Goal: Transaction & Acquisition: Download file/media

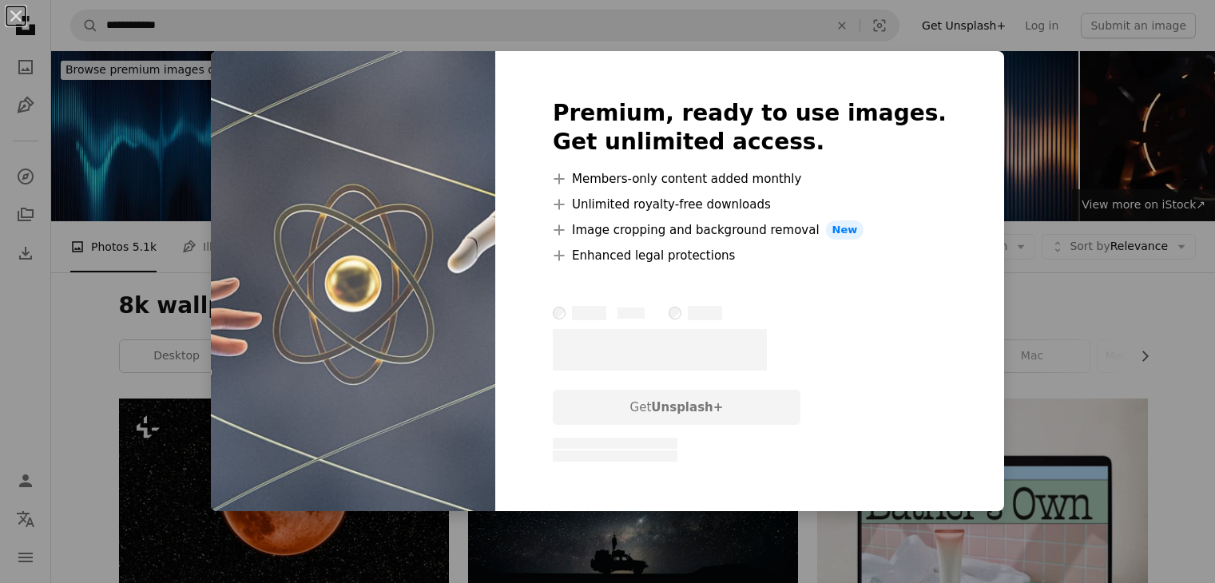
scroll to position [12911, 0]
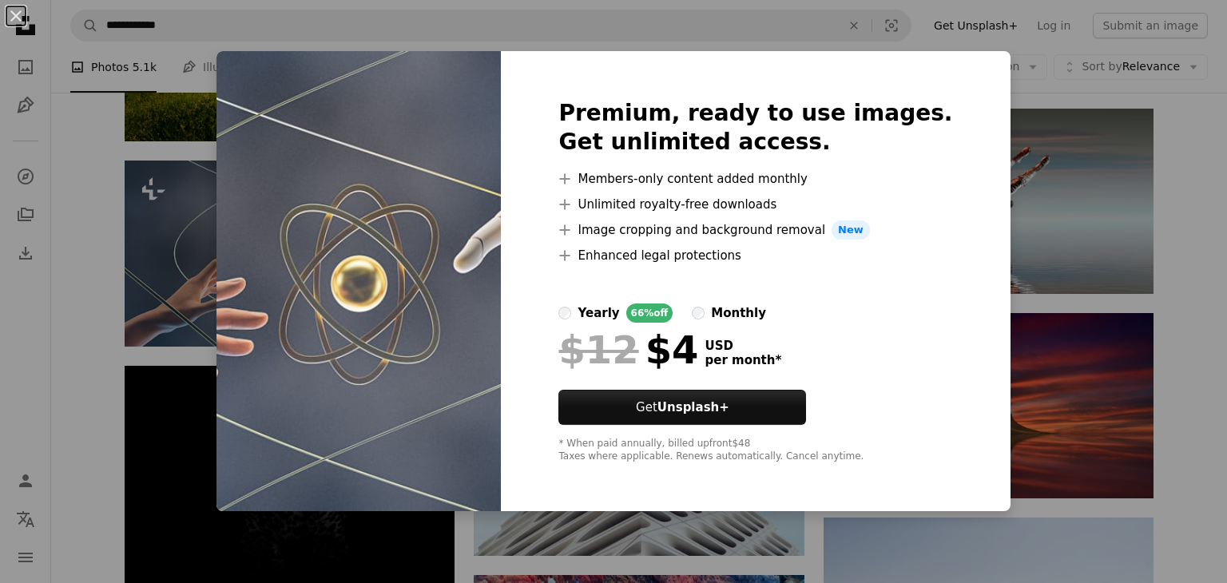
click at [1024, 554] on div "An X shape Premium, ready to use images. Get unlimited access. A plus sign Memb…" at bounding box center [613, 291] width 1227 height 583
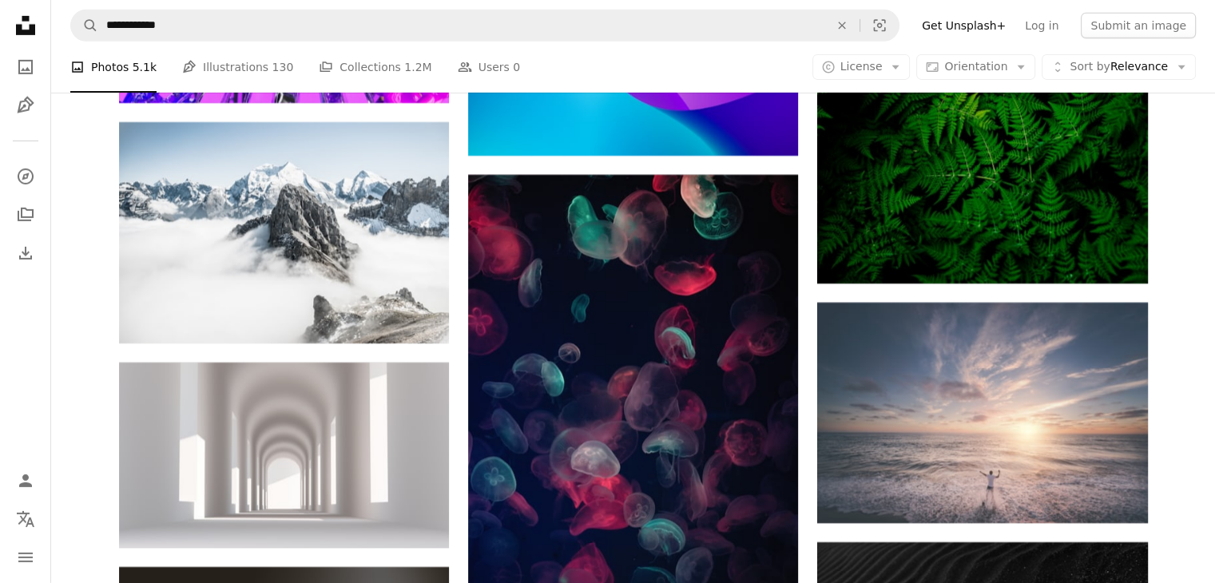
scroll to position [23495, 0]
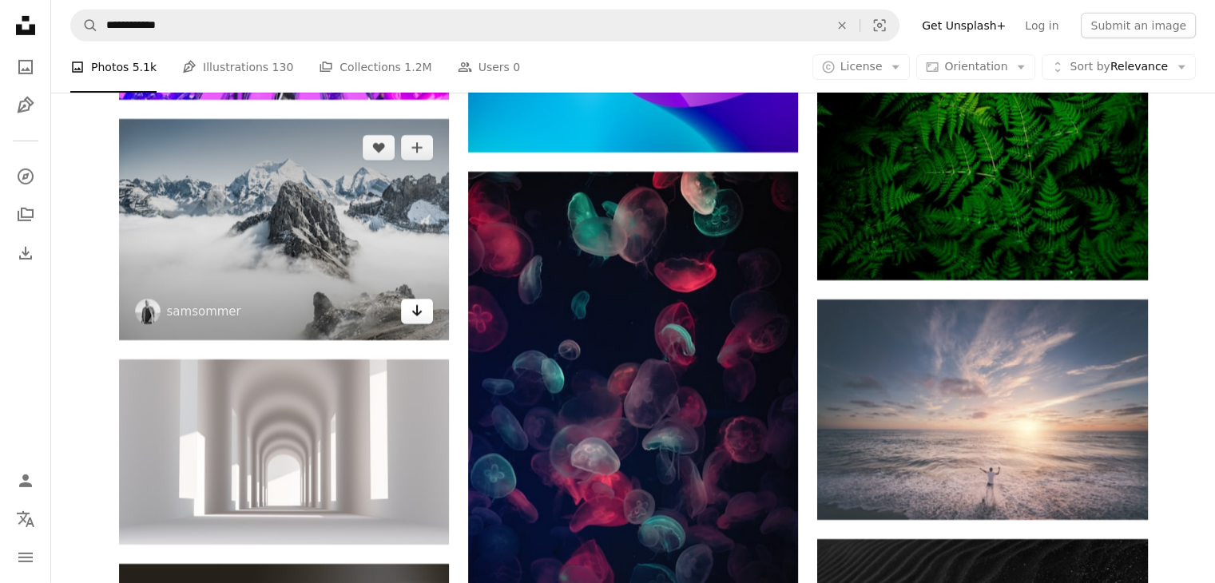
click at [415, 316] on icon "Download" at bounding box center [417, 310] width 10 height 11
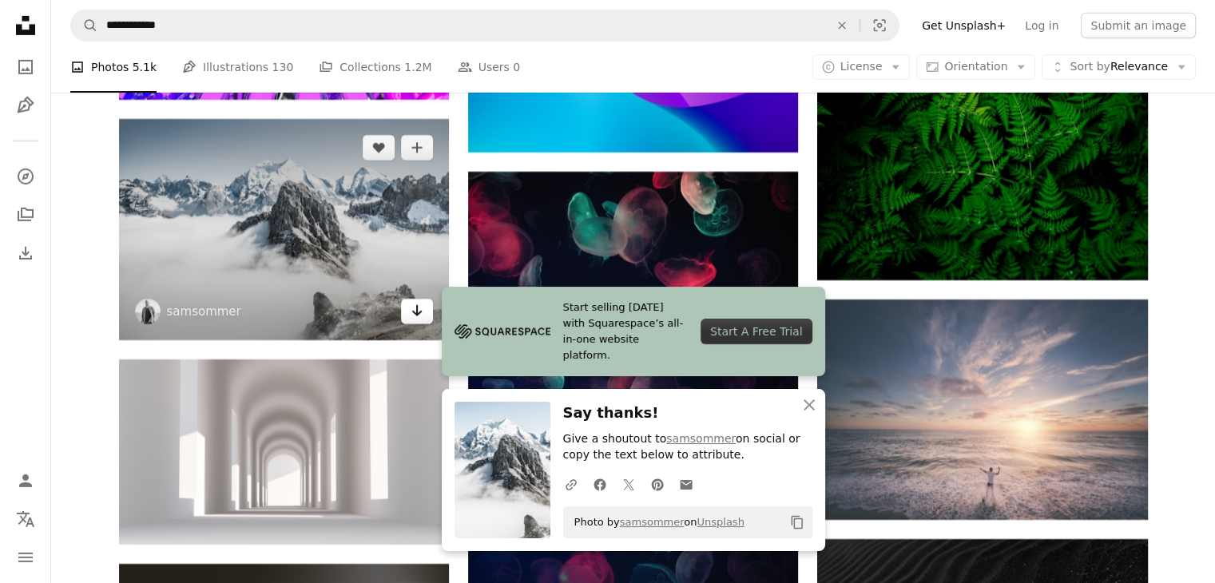
click at [413, 316] on icon "Download" at bounding box center [417, 310] width 10 height 11
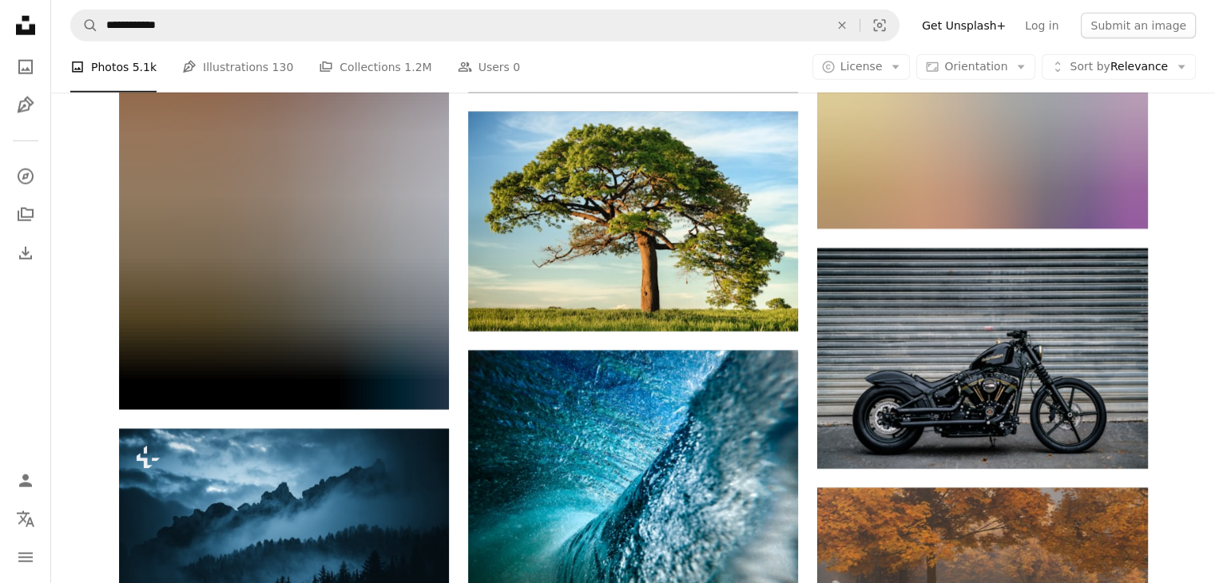
scroll to position [28375, 0]
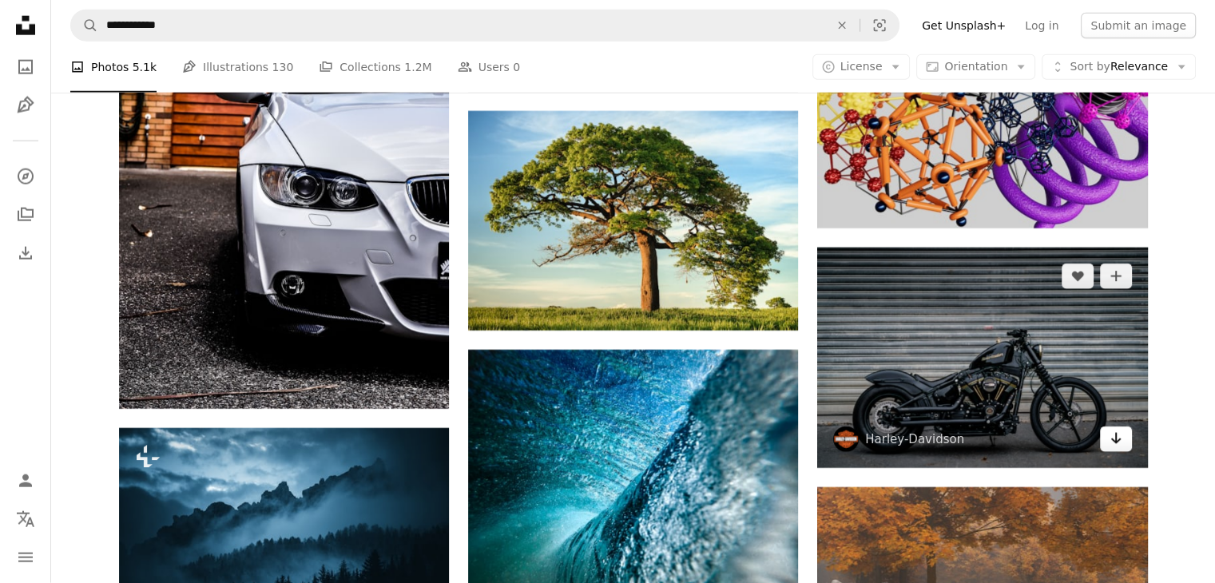
click at [1110, 448] on icon "Arrow pointing down" at bounding box center [1116, 438] width 13 height 19
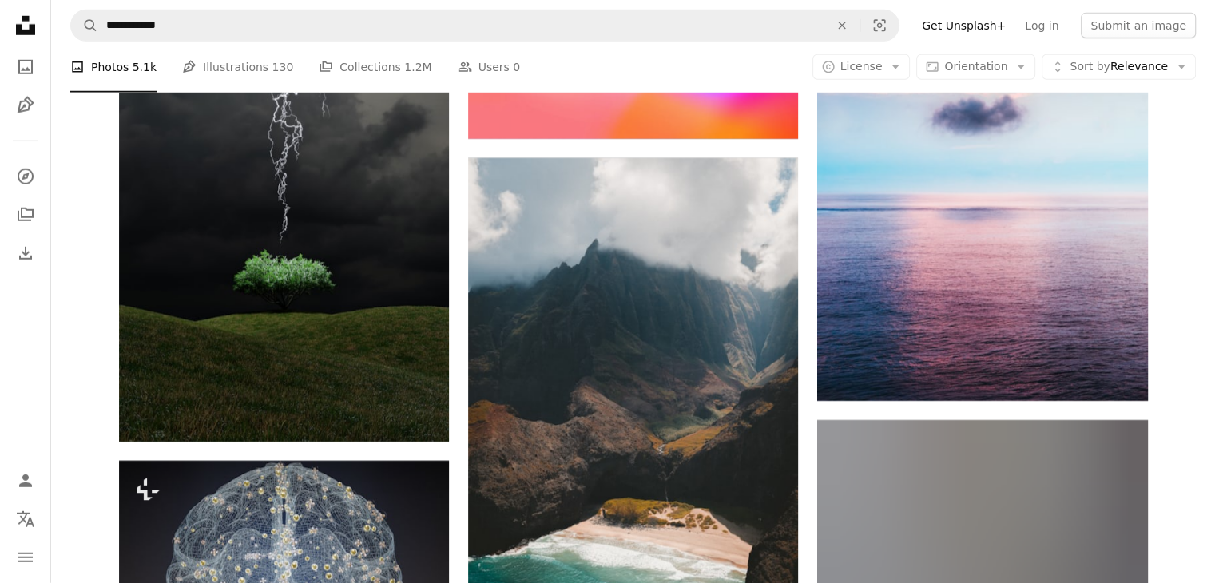
scroll to position [54004, 0]
